Goal: Task Accomplishment & Management: Use online tool/utility

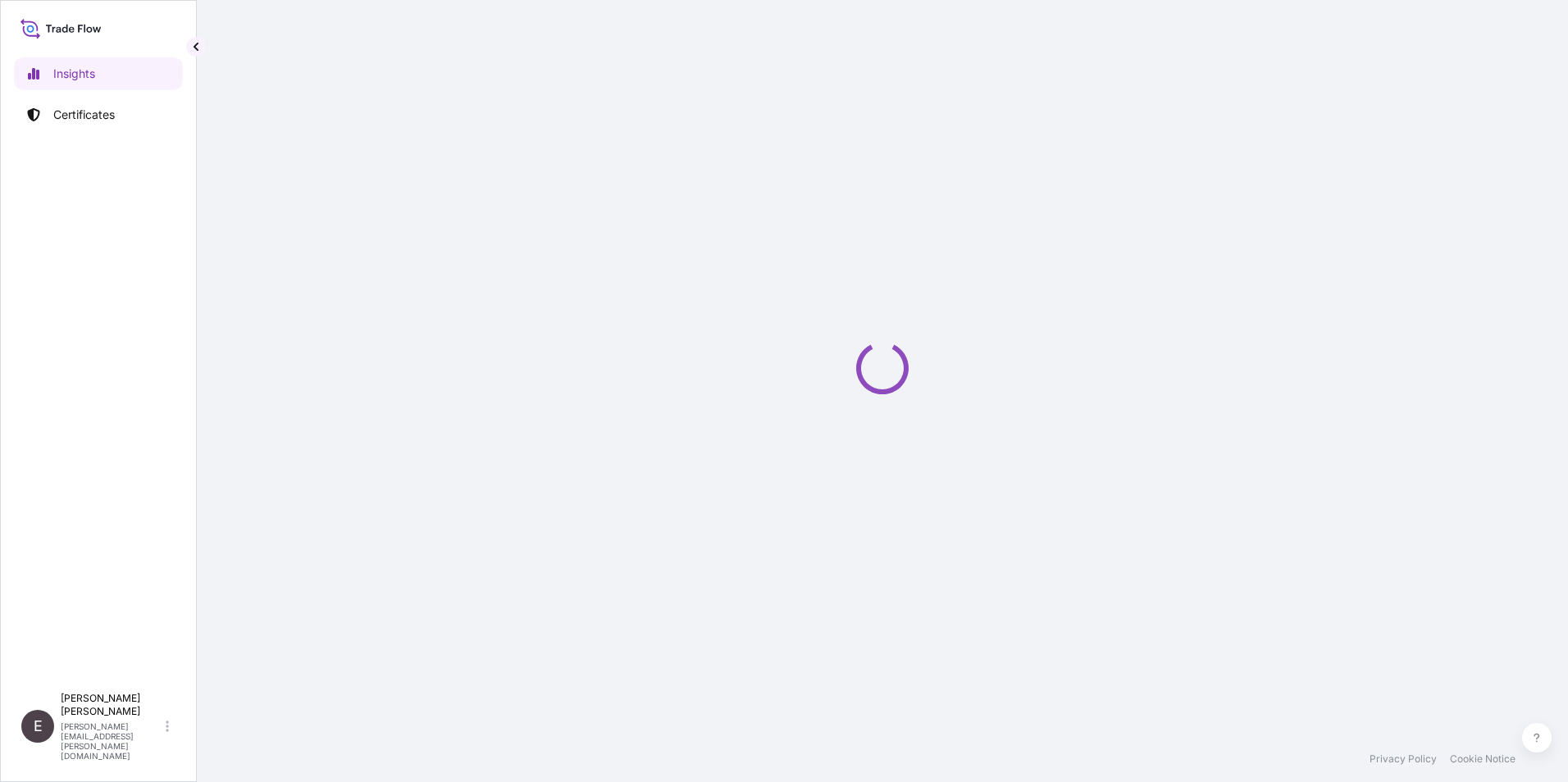
select select "2025"
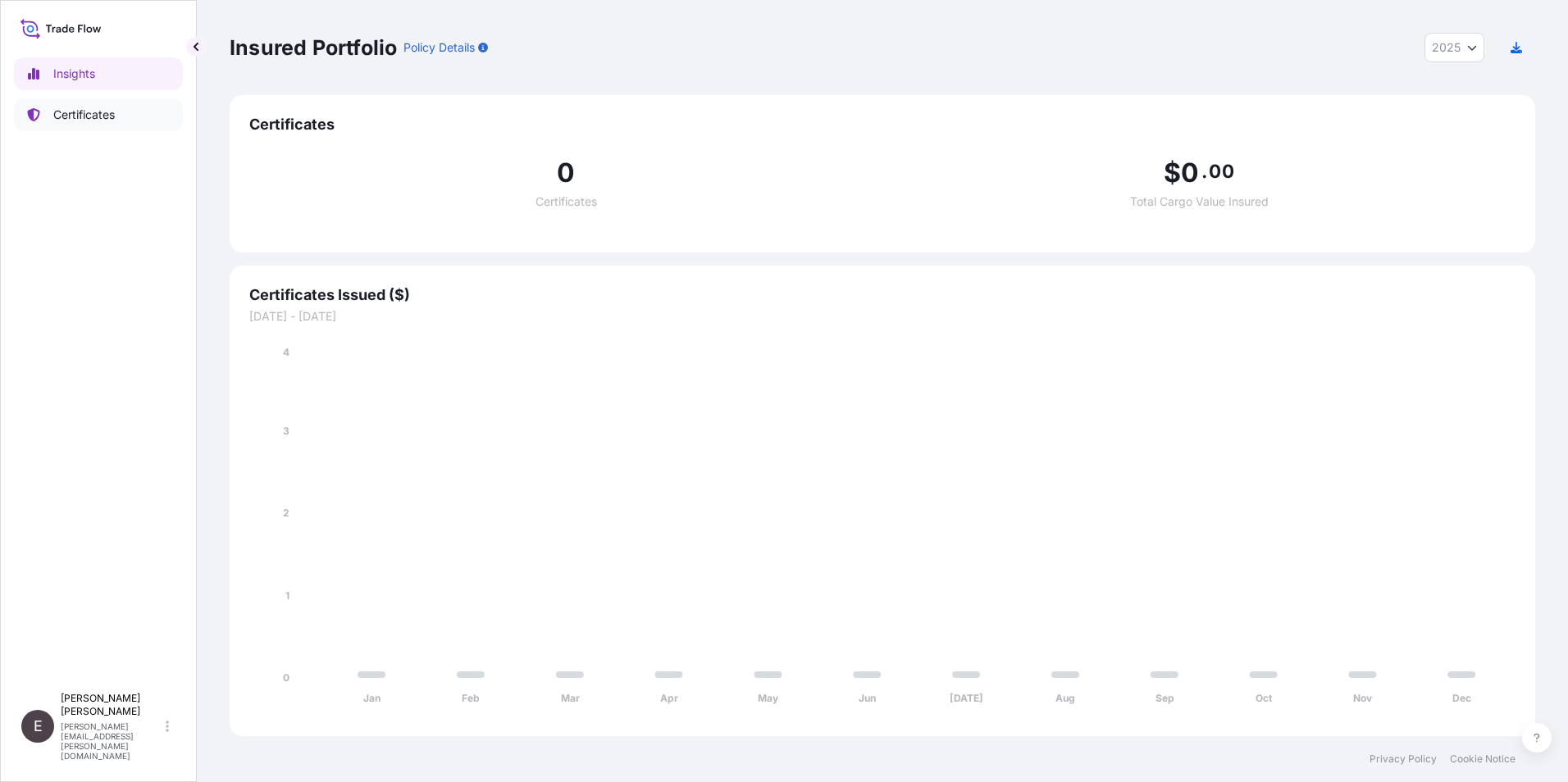
click at [78, 113] on p "Certificates" at bounding box center [84, 115] width 61 height 16
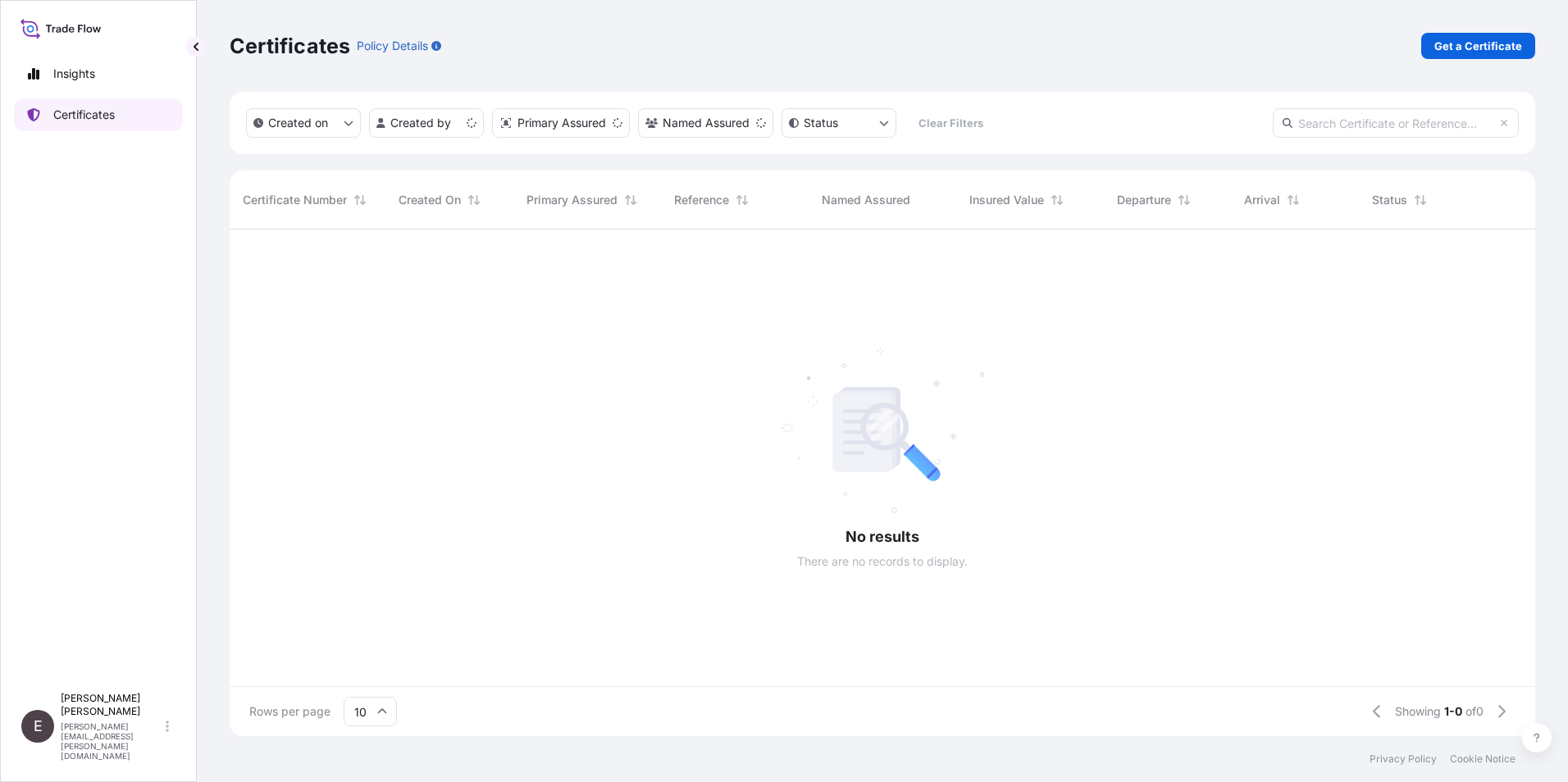
scroll to position [504, 1294]
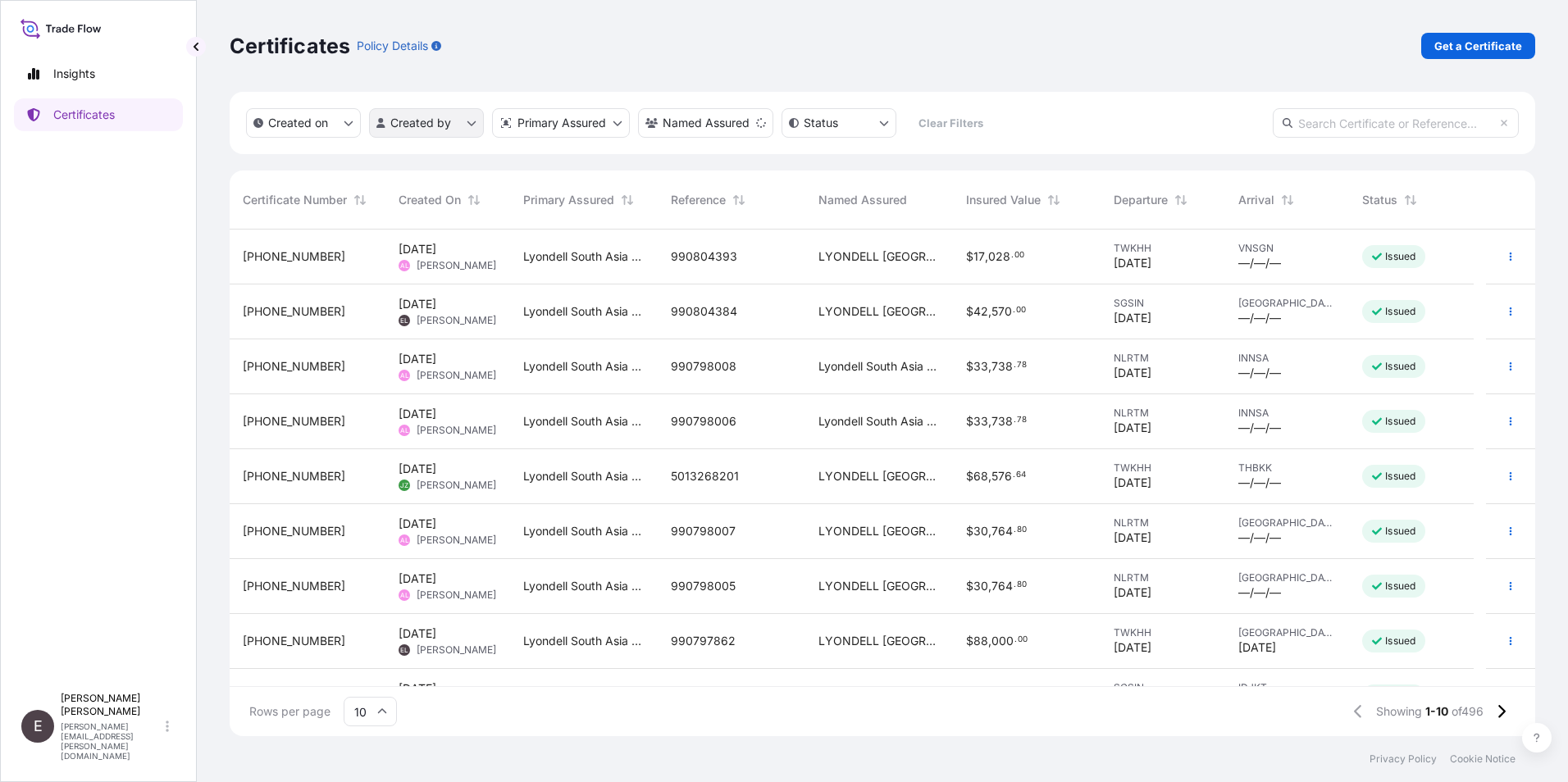
click at [412, 110] on html "Insights Certificates E [PERSON_NAME] [PERSON_NAME][EMAIL_ADDRESS][PERSON_NAME]…" at bounding box center [784, 391] width 1568 height 782
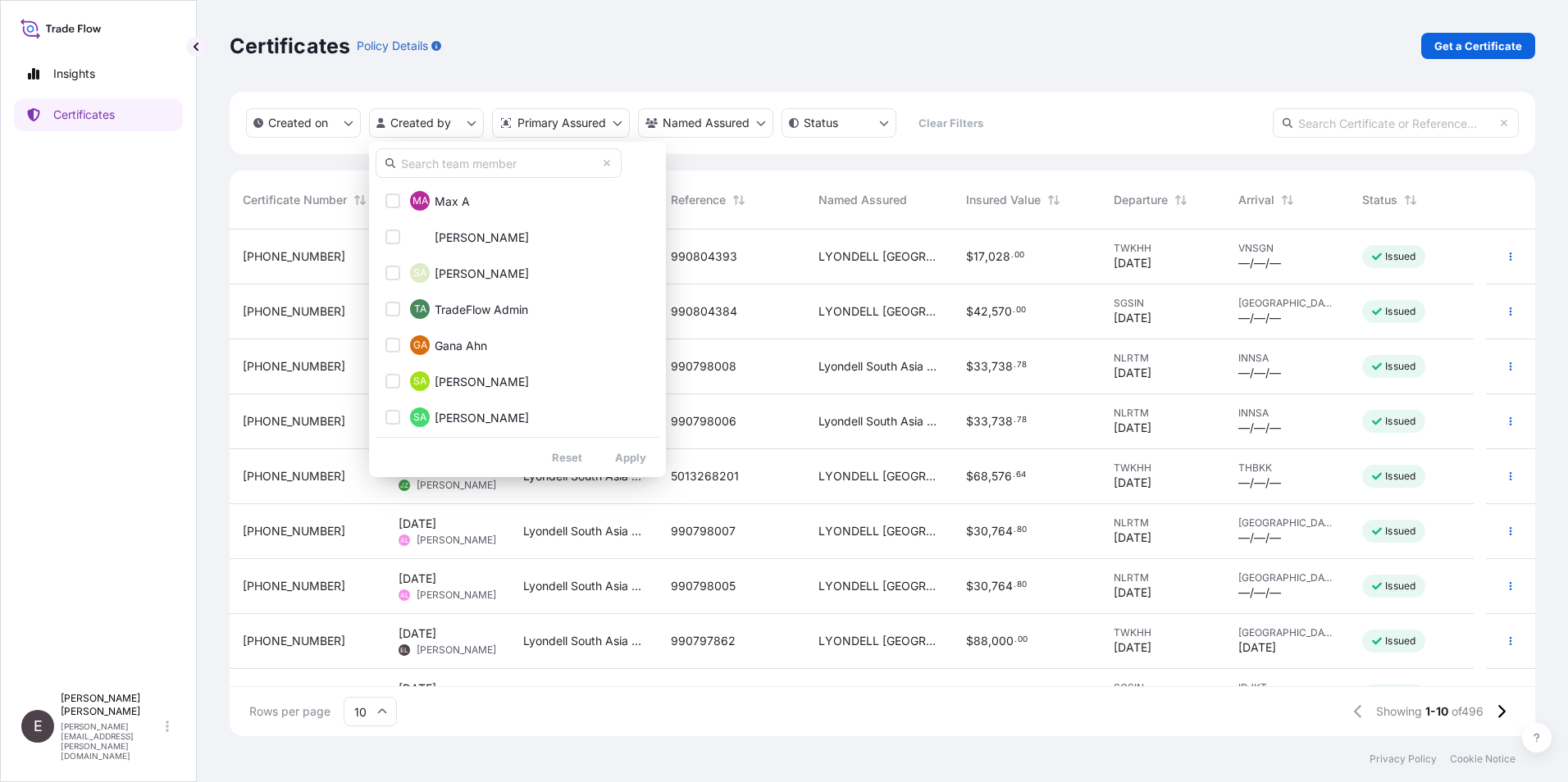
click at [477, 162] on input "text" at bounding box center [498, 163] width 246 height 30
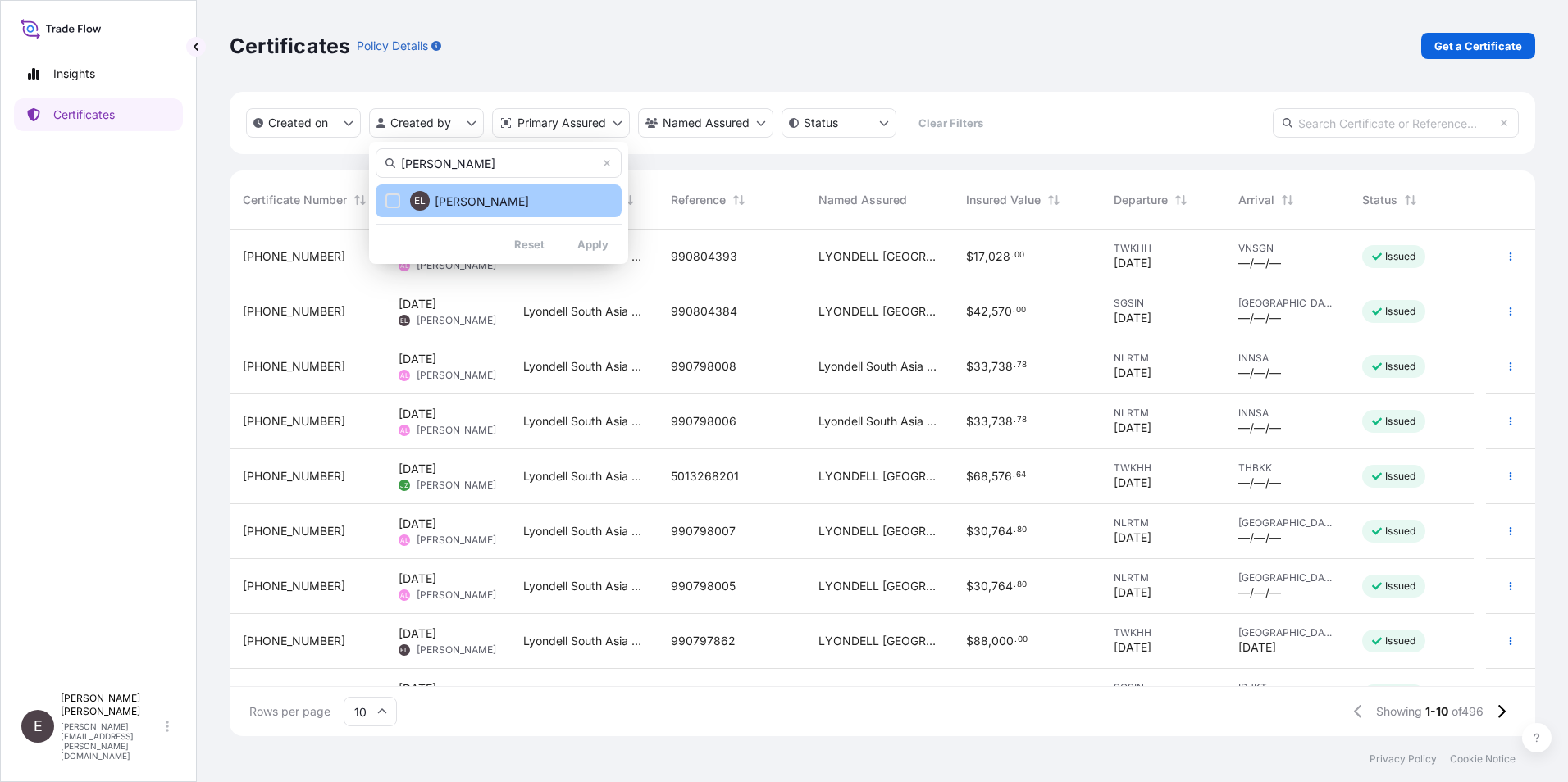
type input "[PERSON_NAME]"
click at [570, 203] on button "EL [PERSON_NAME]" at bounding box center [498, 201] width 246 height 33
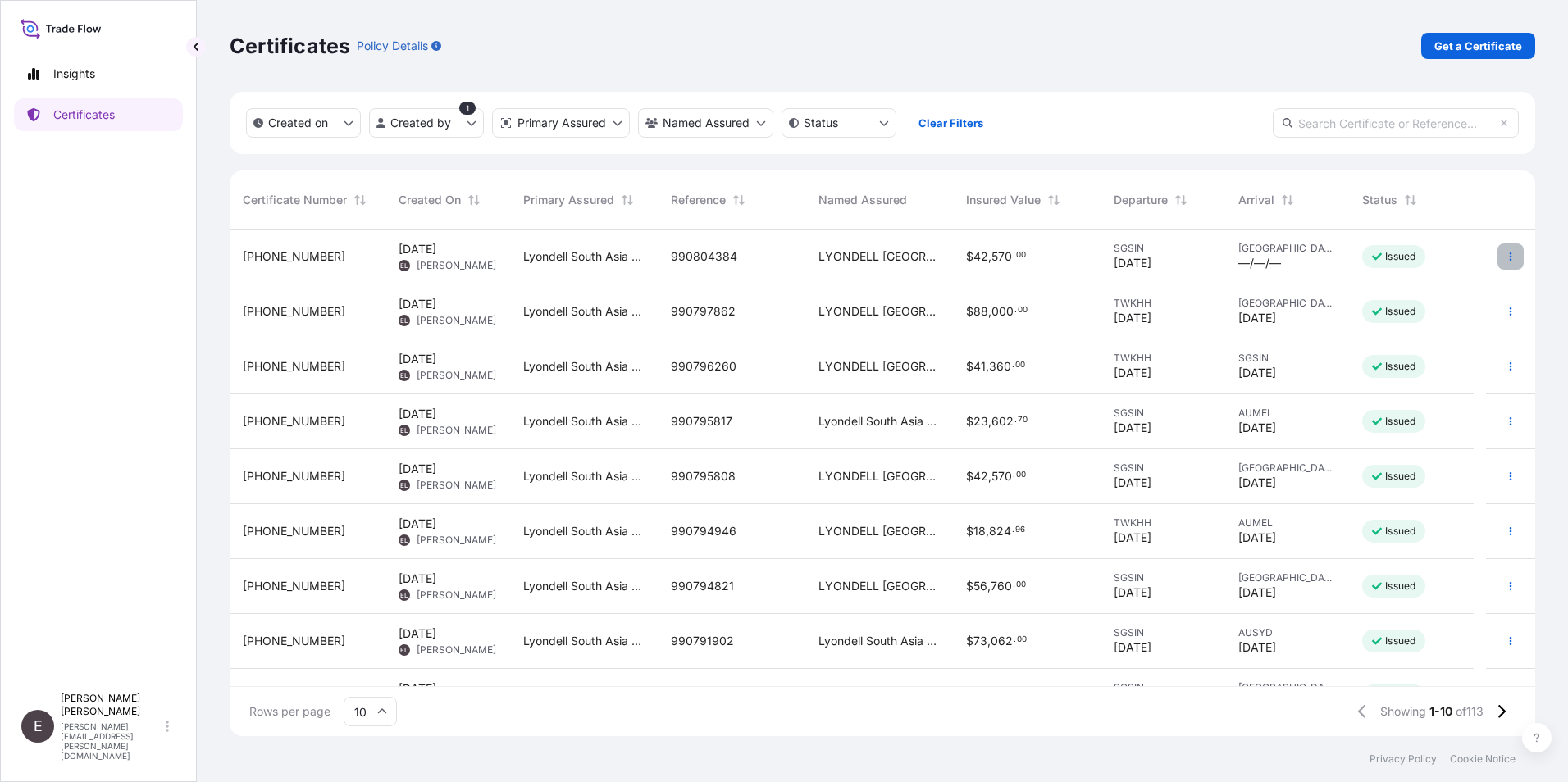
click at [1497, 255] on button "button" at bounding box center [1510, 256] width 26 height 26
click at [1443, 259] on p "Duplicate certificate" at bounding box center [1419, 259] width 109 height 16
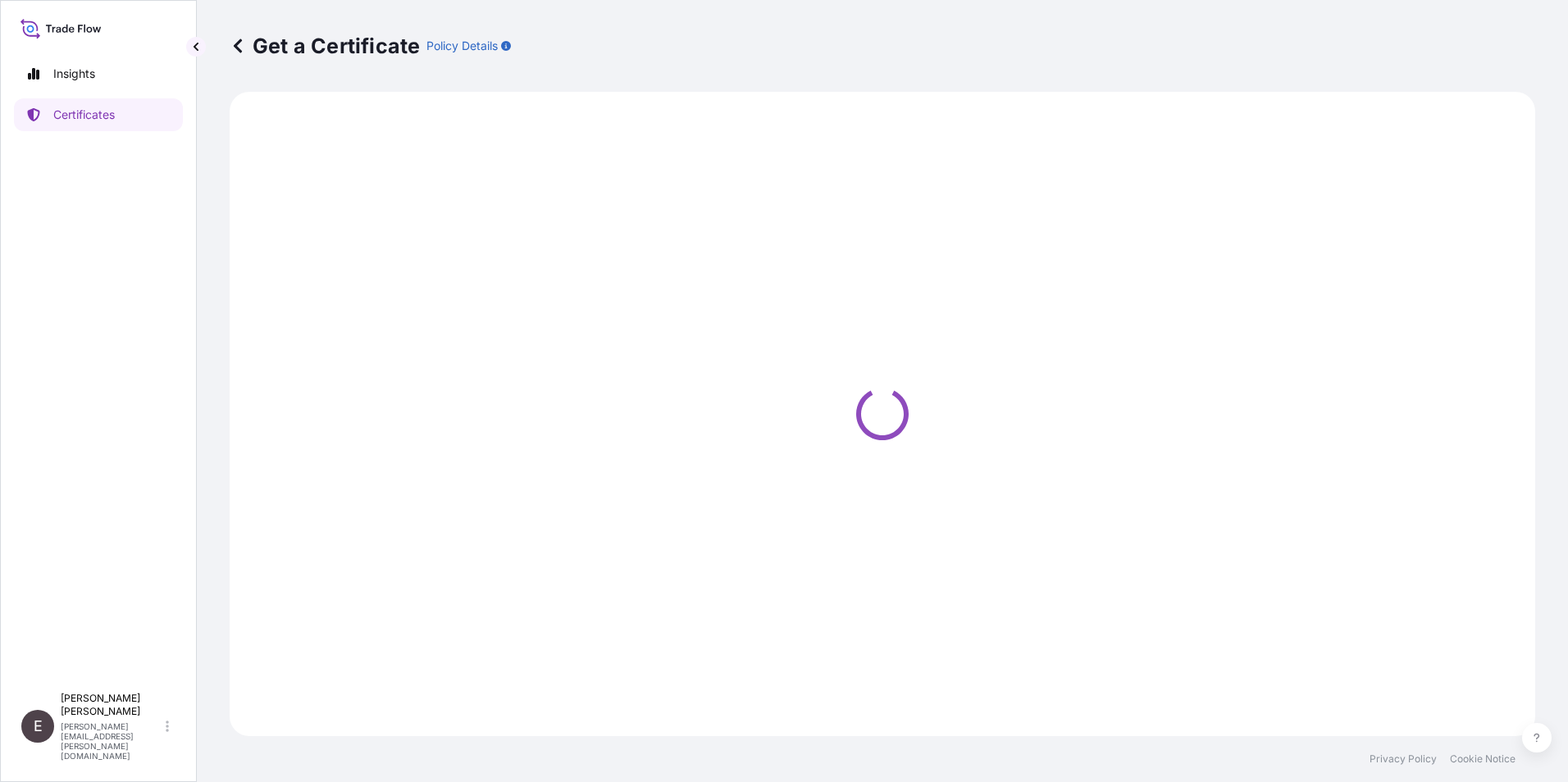
select select "Sea"
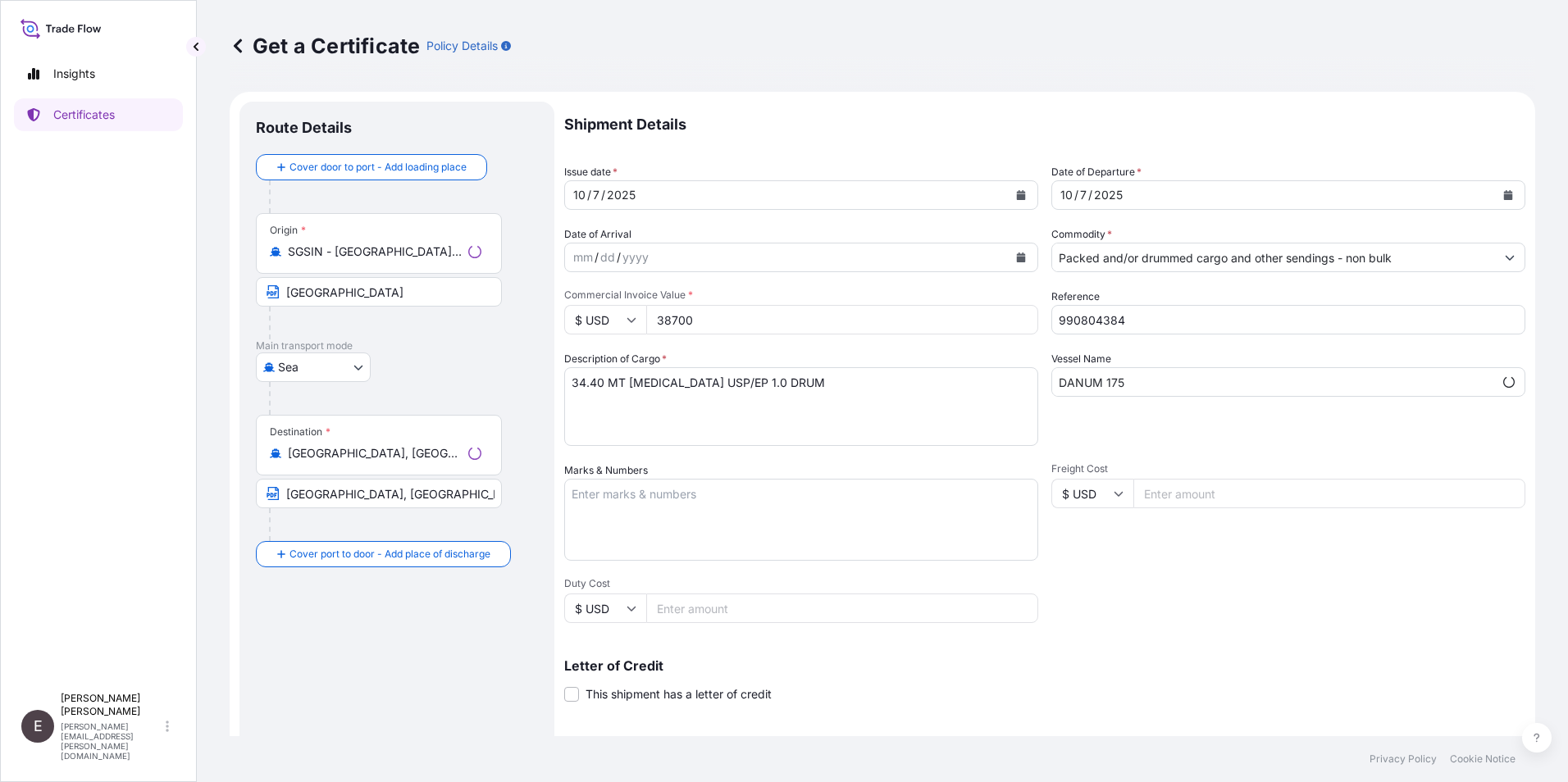
select select "32022"
click at [1020, 196] on button "Calendar" at bounding box center [1021, 194] width 26 height 26
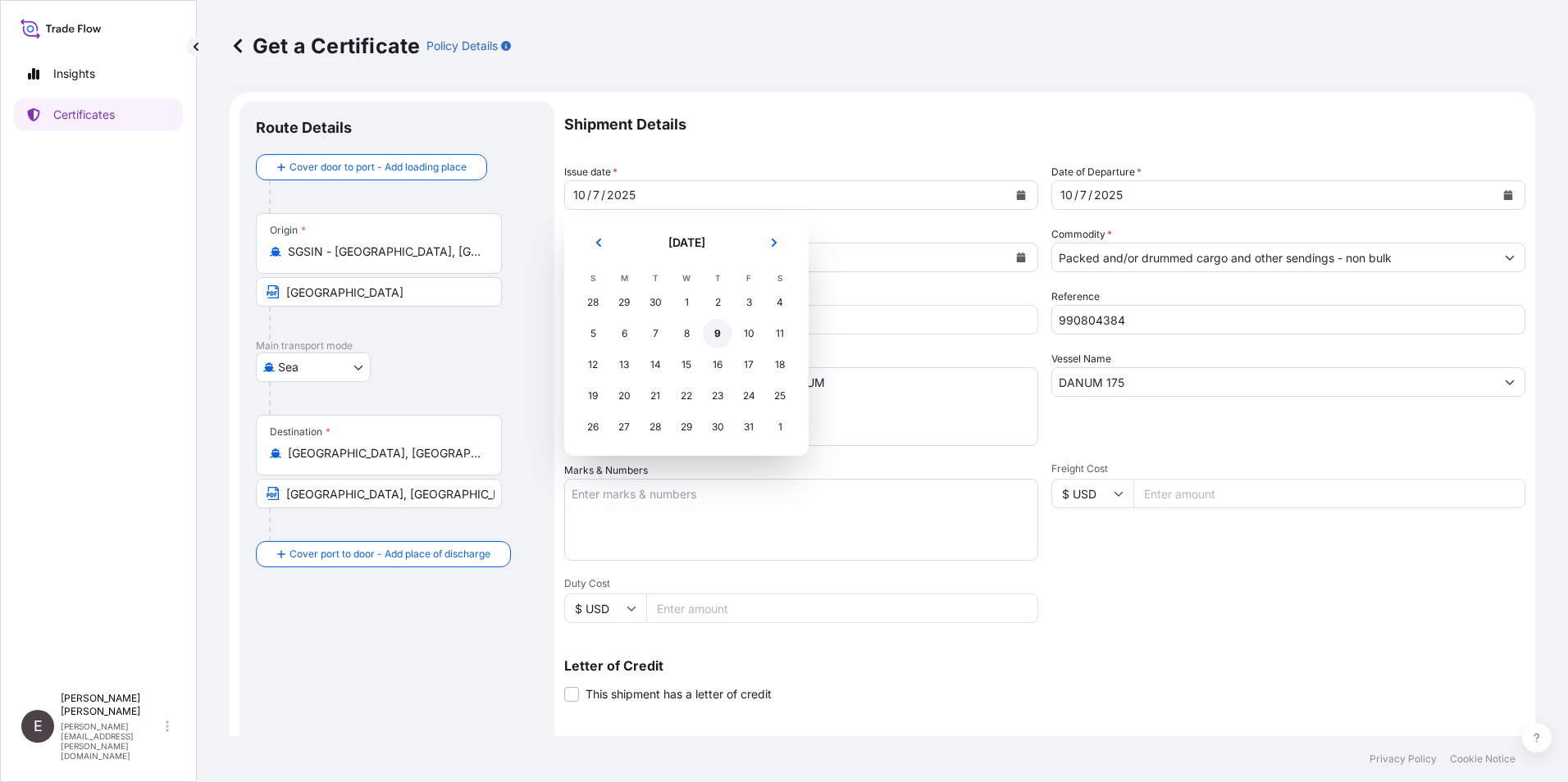
click at [717, 331] on div "9" at bounding box center [717, 334] width 30 height 30
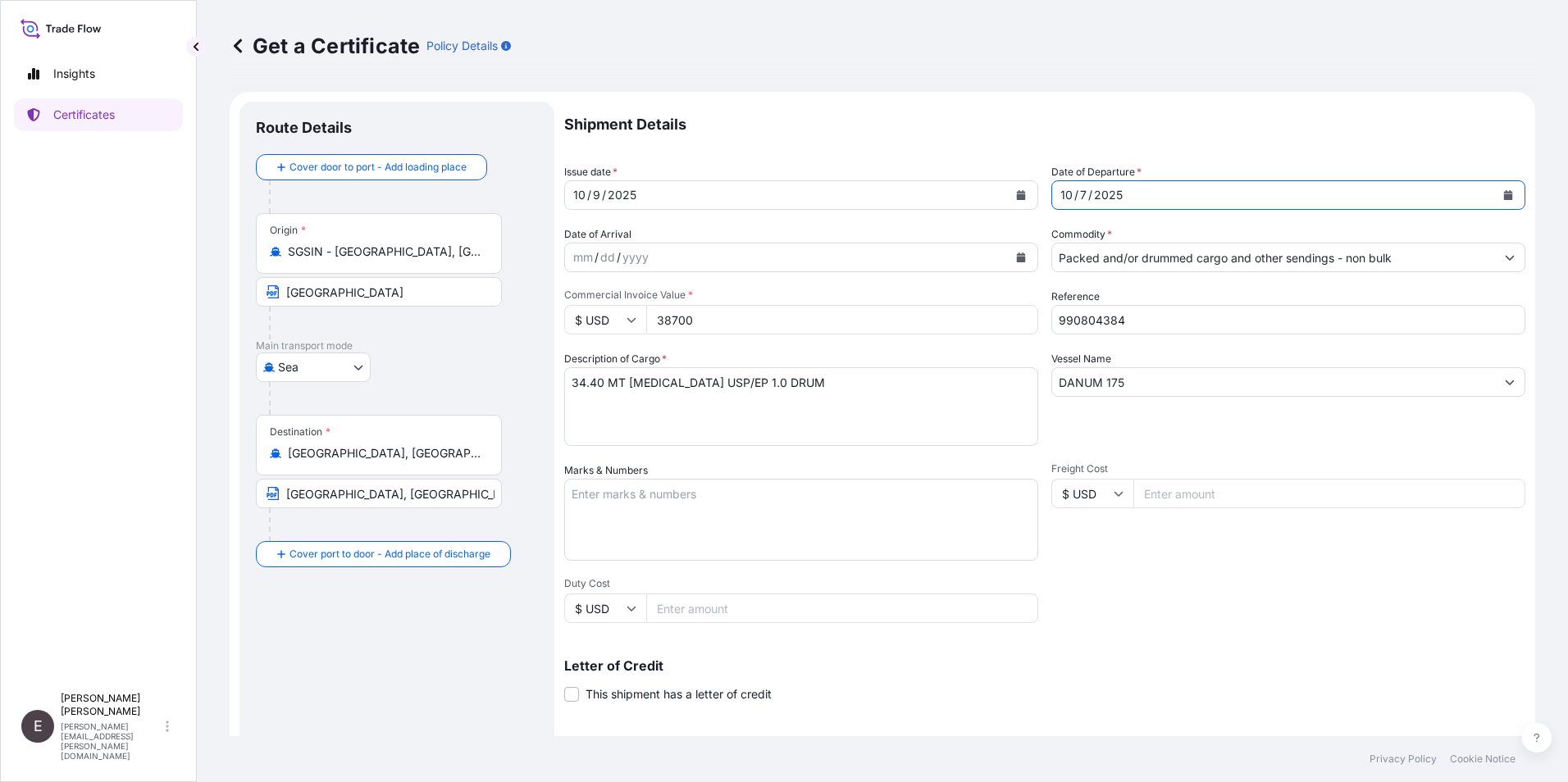
click at [1505, 193] on icon "Calendar" at bounding box center [1509, 194] width 9 height 10
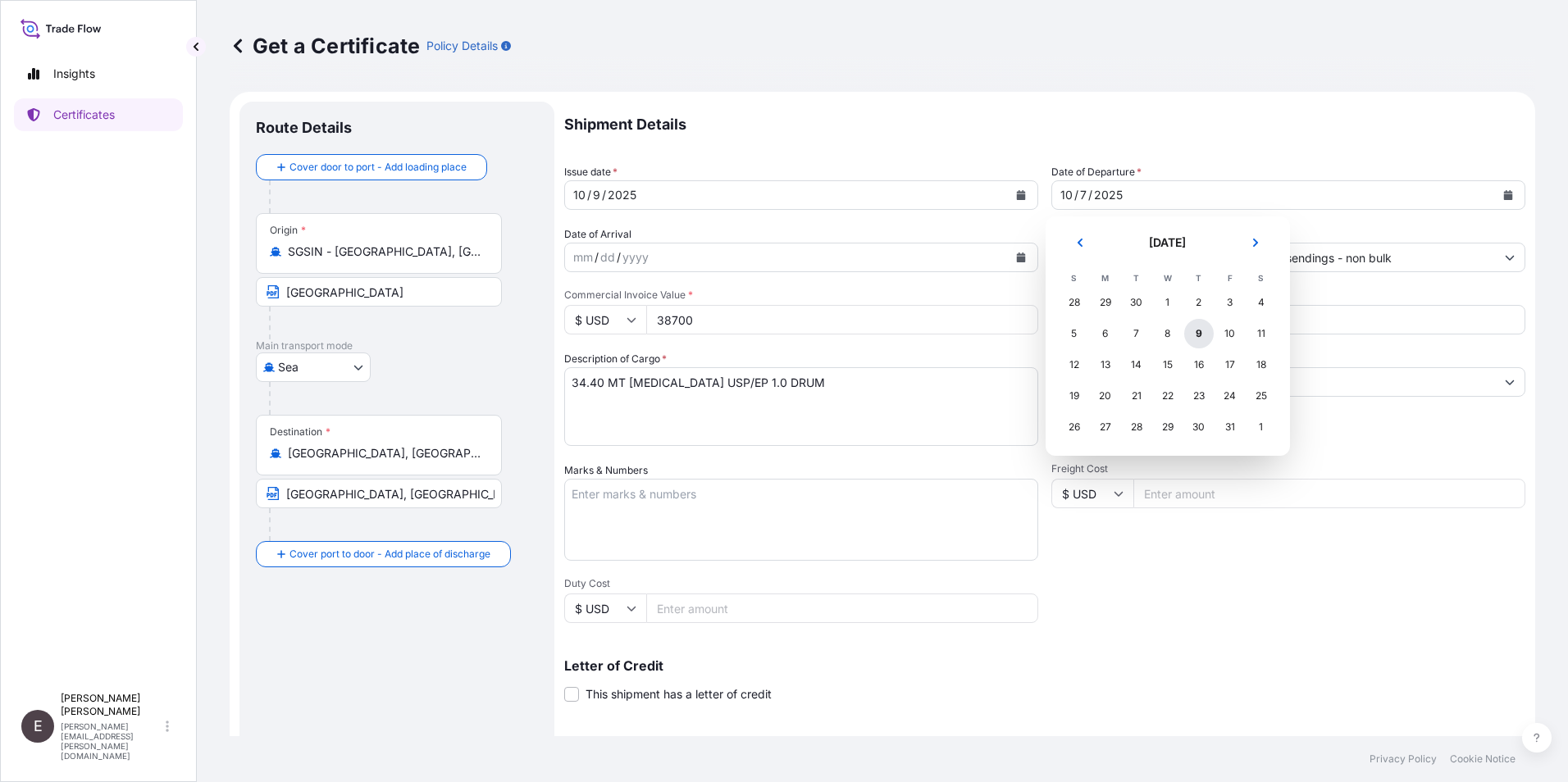
click at [1203, 334] on div "9" at bounding box center [1199, 334] width 30 height 30
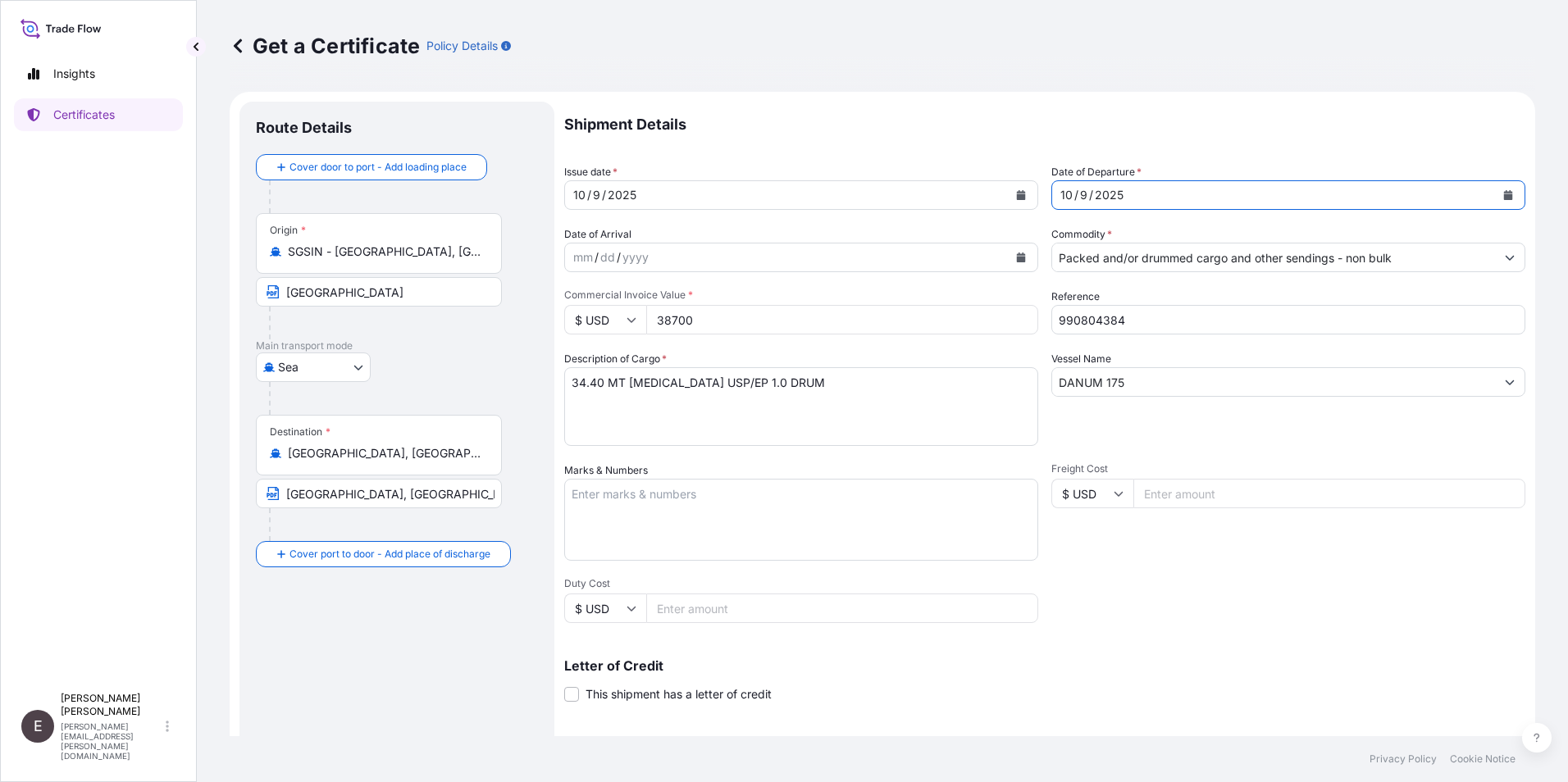
click at [1017, 249] on button "Calendar" at bounding box center [1021, 257] width 26 height 26
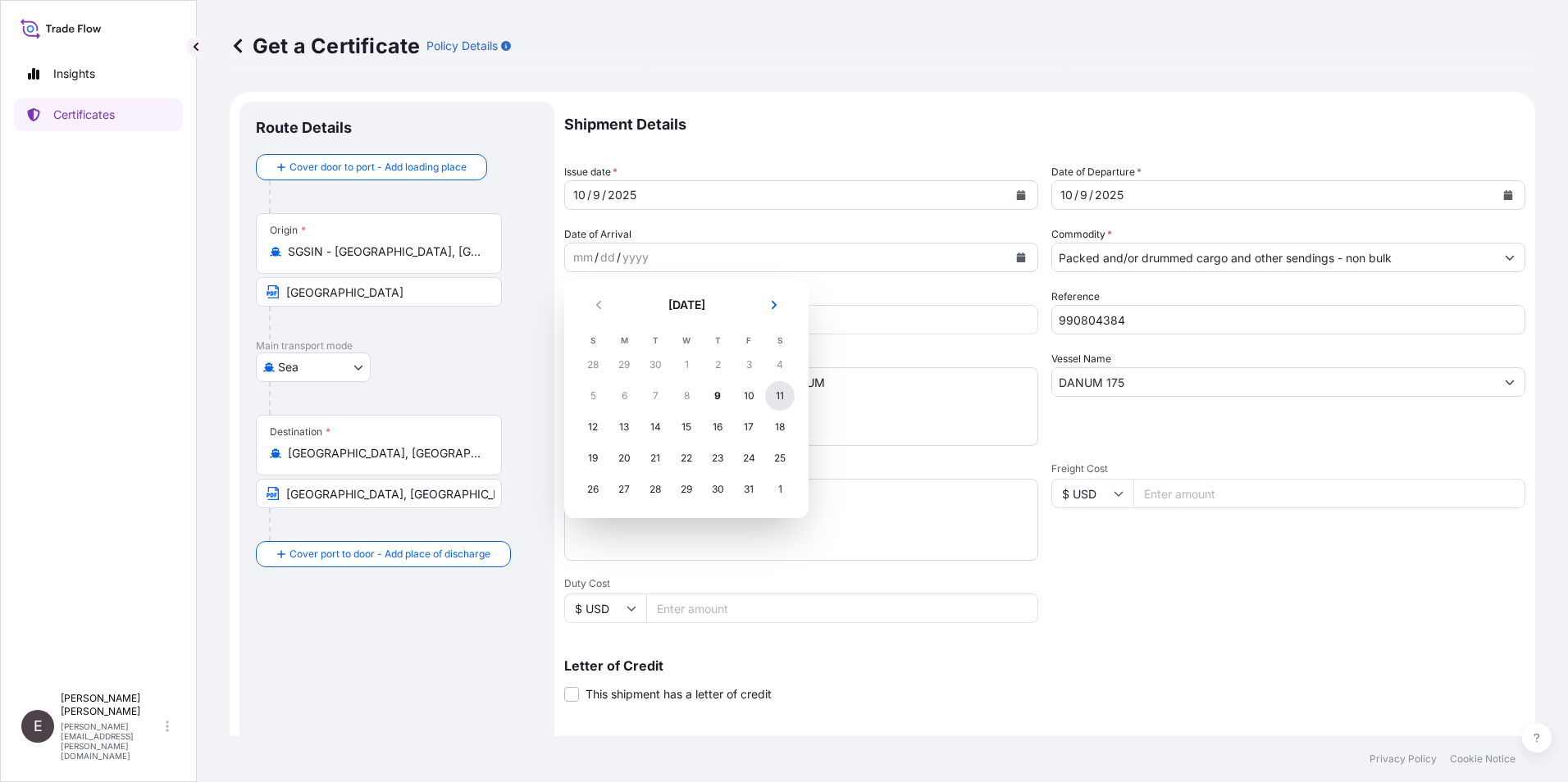
click at [782, 393] on div "11" at bounding box center [779, 396] width 30 height 30
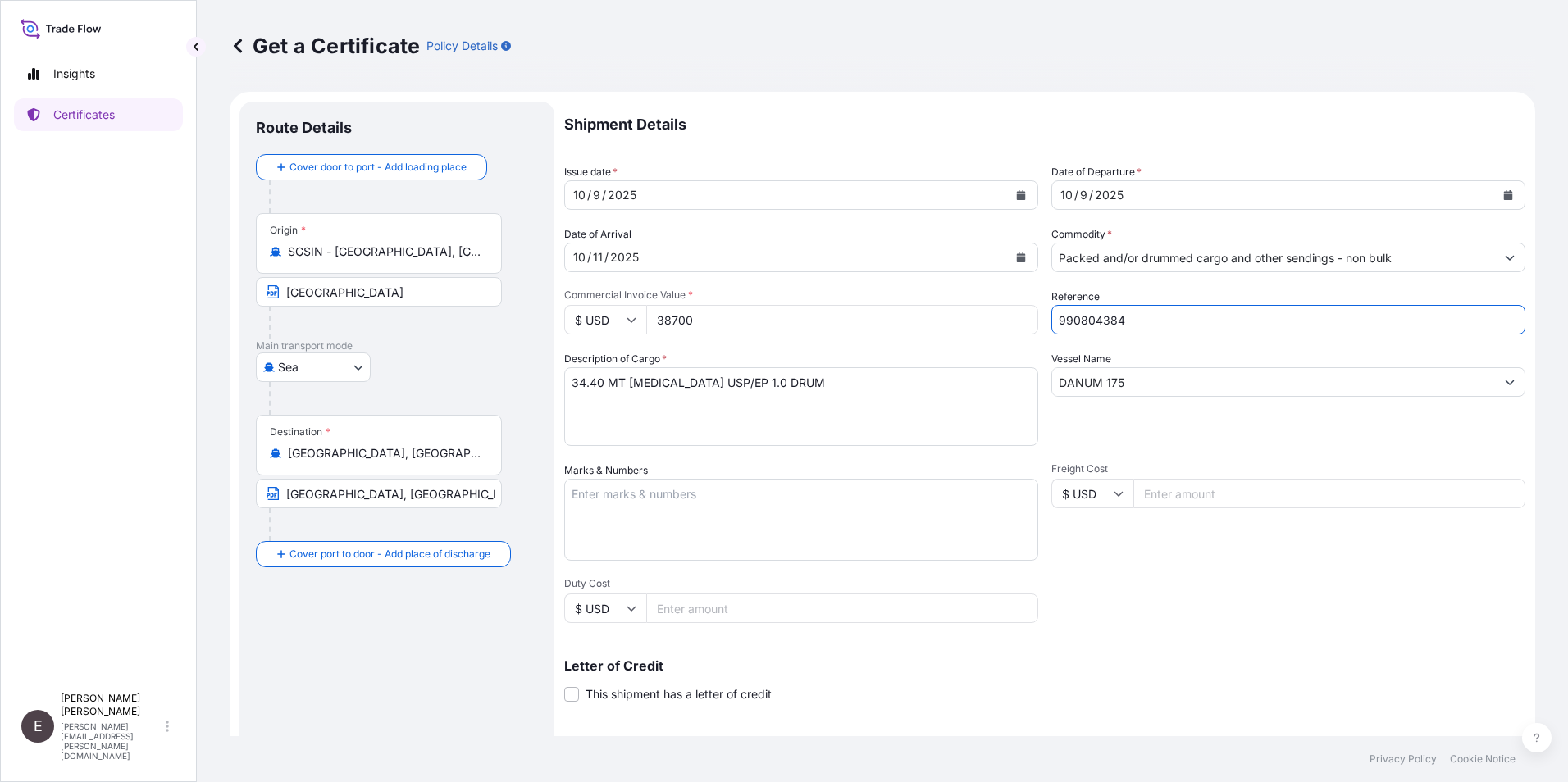
drag, startPoint x: 1090, startPoint y: 319, endPoint x: 1254, endPoint y: 319, distance: 164.0
click at [1254, 319] on input "990804384" at bounding box center [1289, 319] width 474 height 30
type input "990805580"
drag, startPoint x: 1140, startPoint y: 380, endPoint x: 958, endPoint y: 397, distance: 182.8
click at [958, 397] on div "Shipment Details Issue date * [DATE] Date of Departure * [DATE] Date of Arrival…" at bounding box center [1044, 492] width 961 height 781
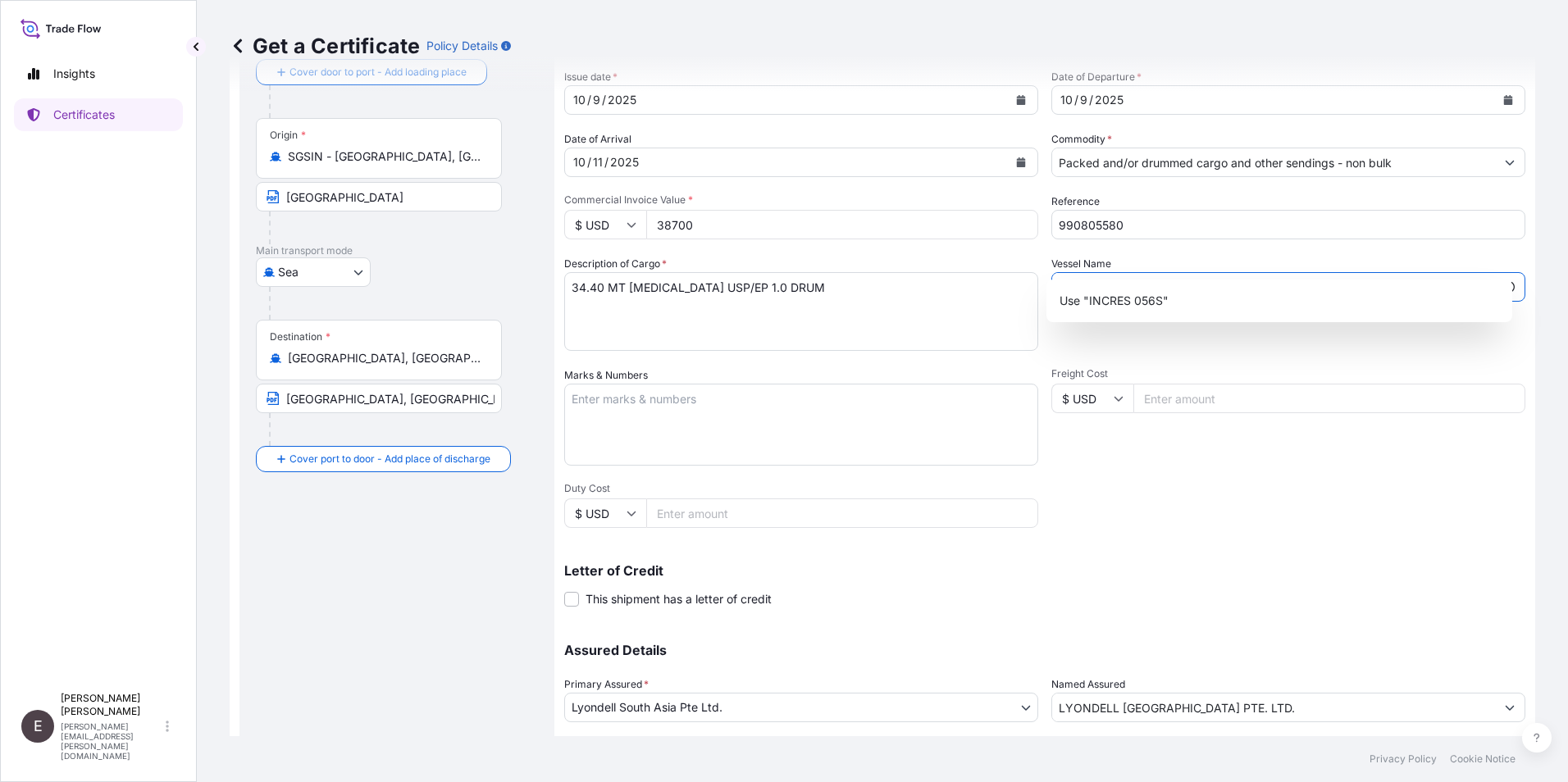
scroll to position [203, 0]
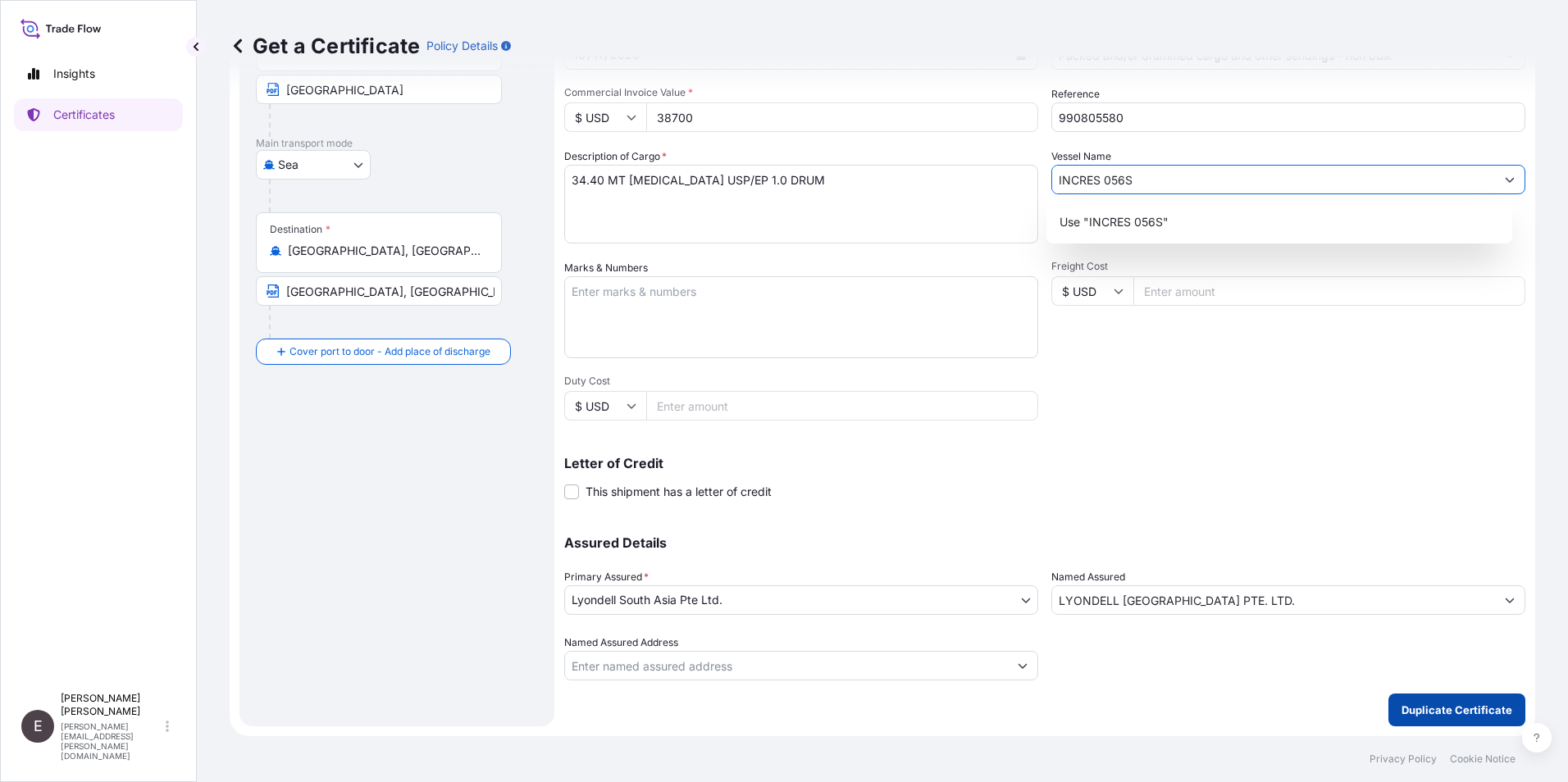
type input "INCRES 056S"
click at [1470, 707] on p "Duplicate Certificate" at bounding box center [1457, 710] width 110 height 16
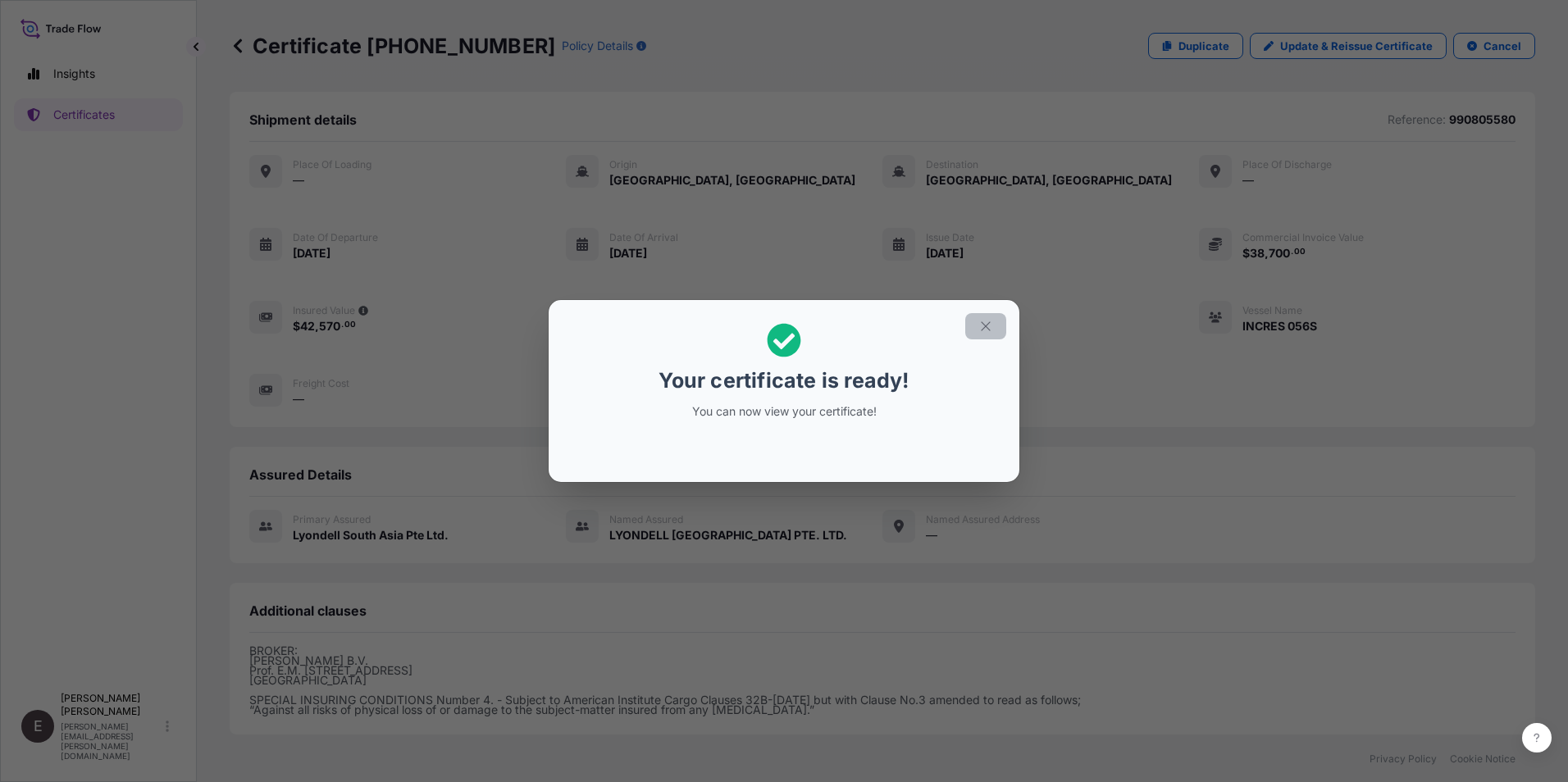
click at [985, 325] on icon "button" at bounding box center [986, 326] width 9 height 9
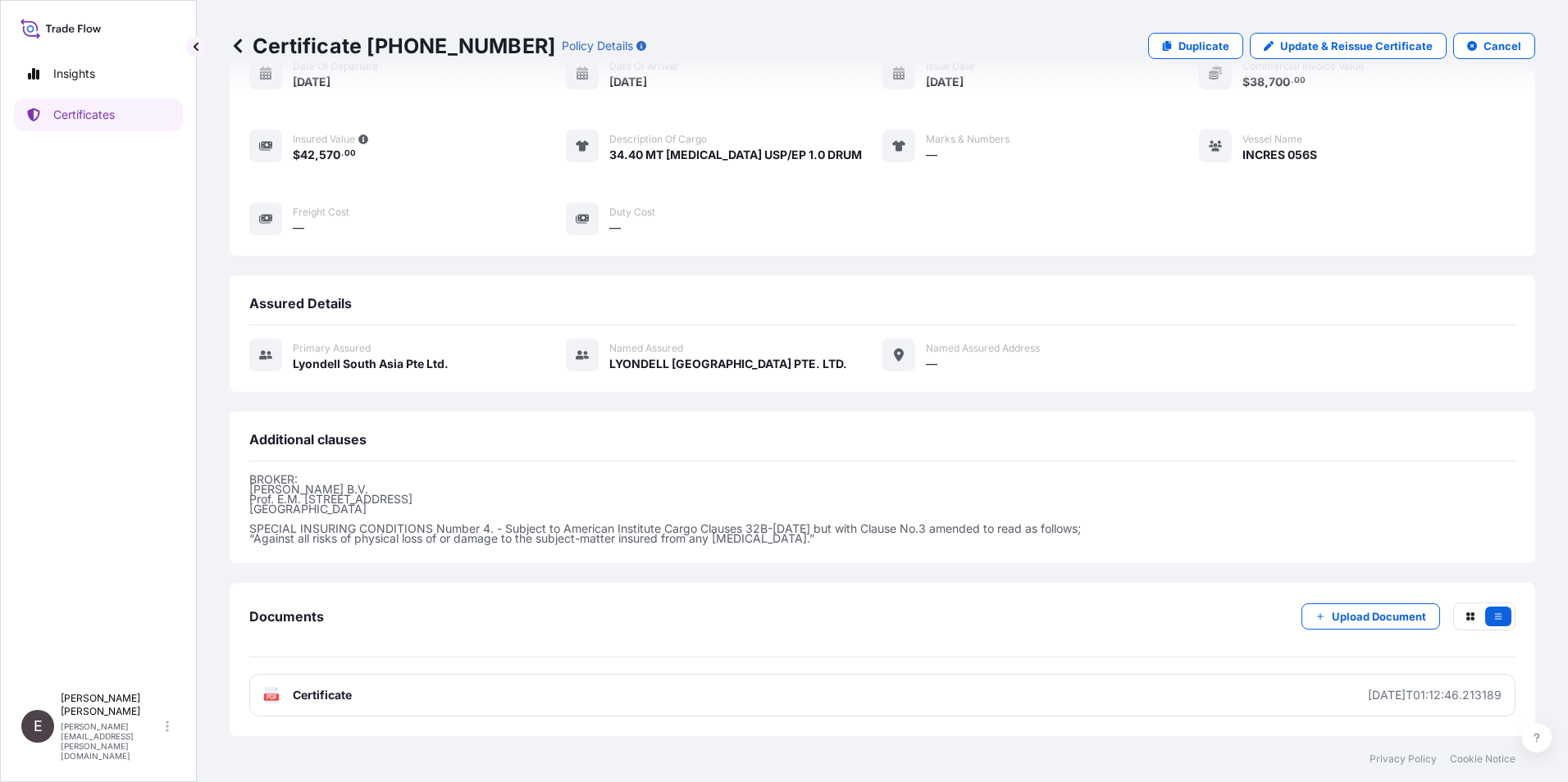
scroll to position [188, 0]
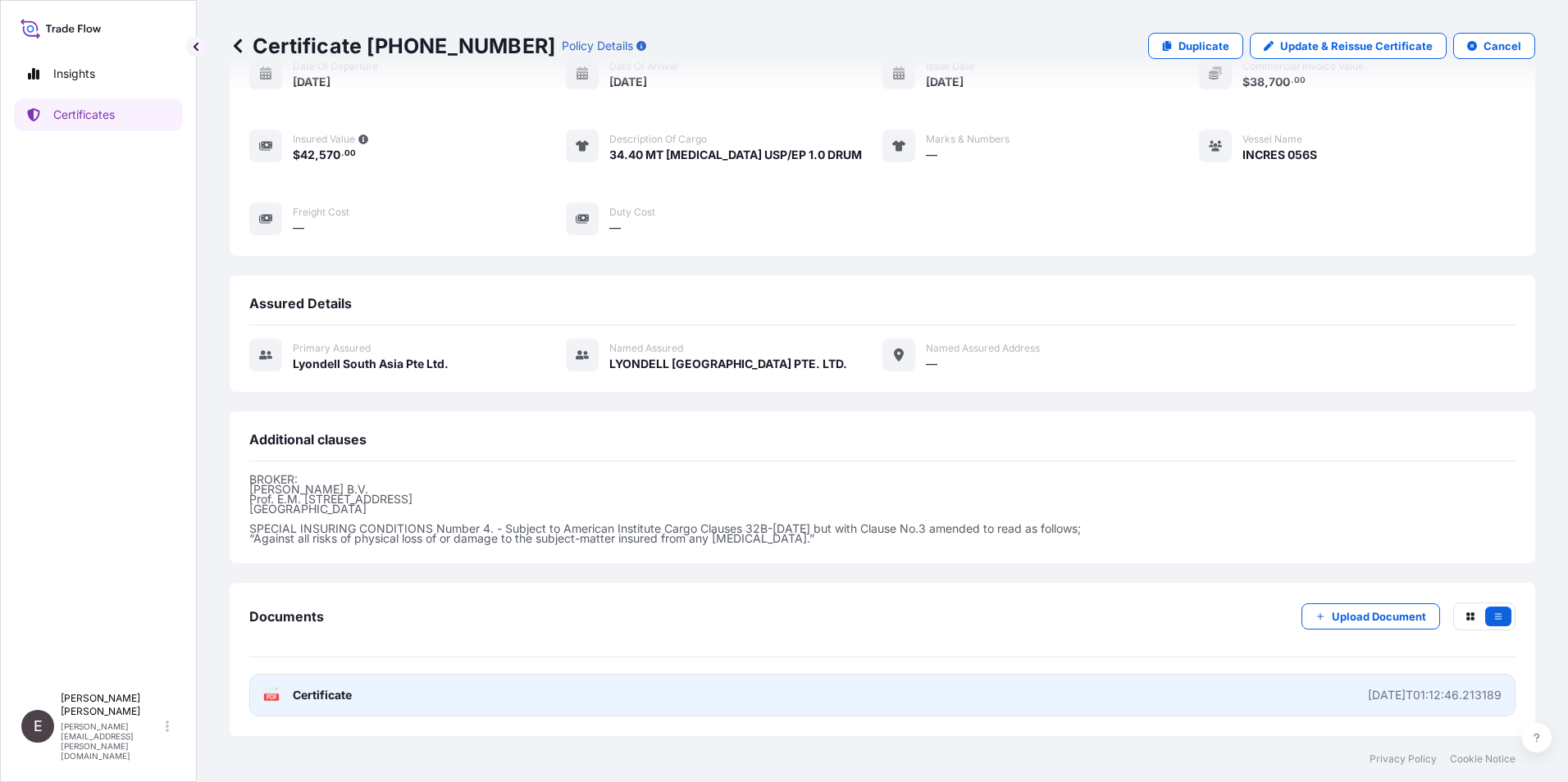
click at [310, 690] on span "Certificate" at bounding box center [322, 695] width 59 height 16
